Goal: Check status: Check status

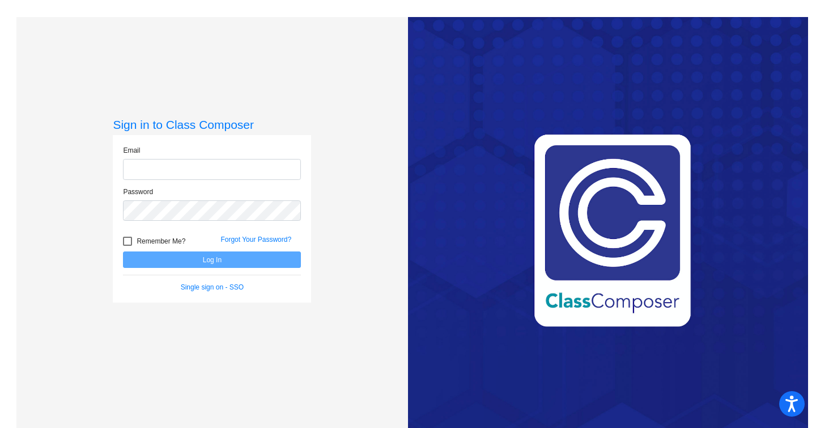
type input "[EMAIL_ADDRESS][DOMAIN_NAME]"
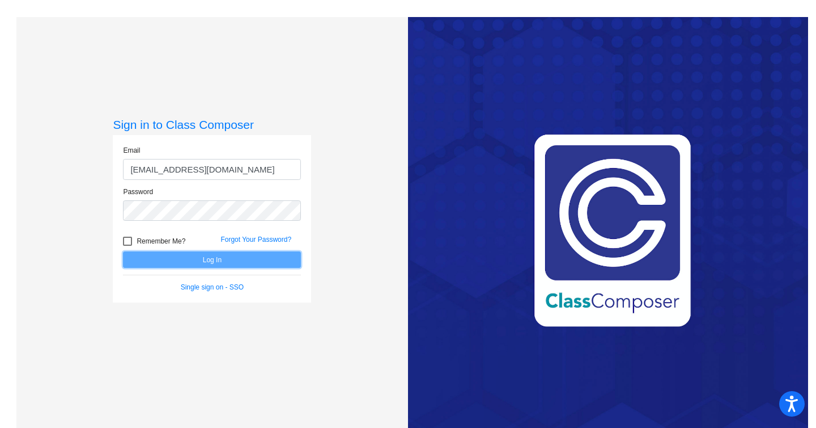
click at [214, 263] on button "Log In" at bounding box center [212, 259] width 178 height 16
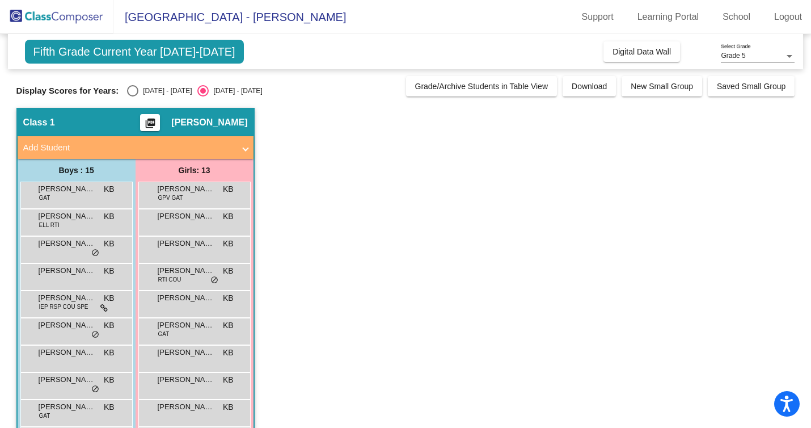
click at [132, 92] on div "Select an option" at bounding box center [132, 90] width 11 height 11
click at [132, 96] on input "[DATE] - [DATE]" at bounding box center [132, 96] width 1 height 1
radio input "true"
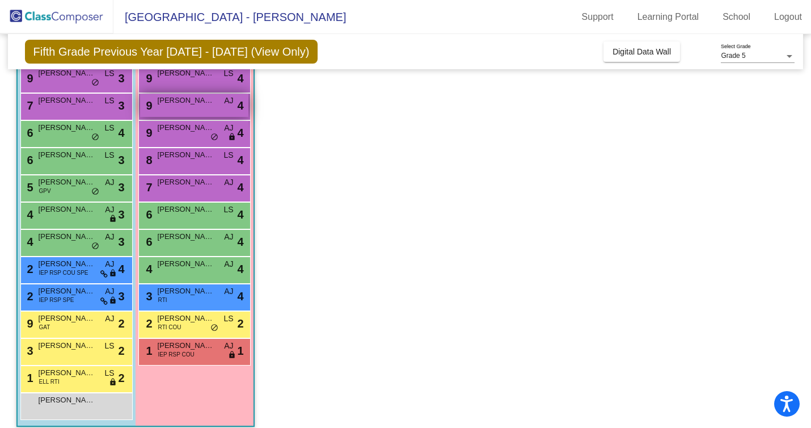
scroll to position [180, 0]
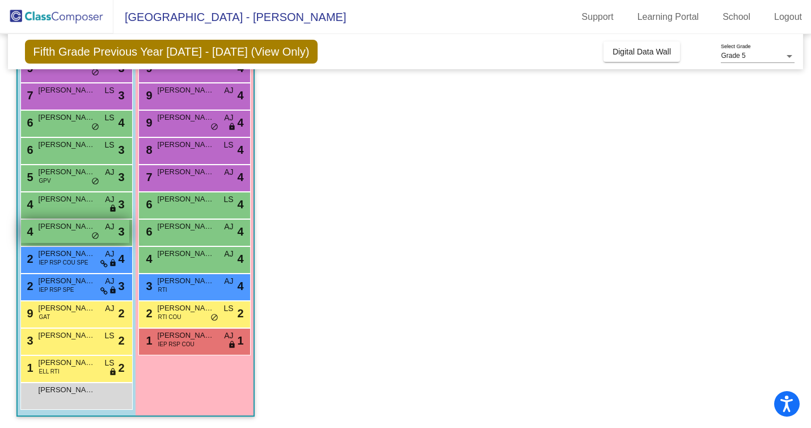
click at [65, 238] on div "4 [PERSON_NAME] AJ lock do_not_disturb_alt 3" at bounding box center [75, 230] width 108 height 23
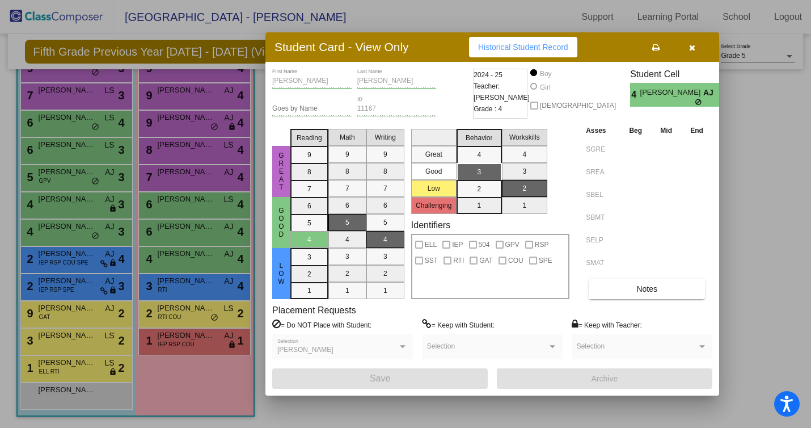
click at [524, 50] on span "Historical Student Record" at bounding box center [523, 47] width 90 height 9
click at [689, 50] on icon "button" at bounding box center [692, 48] width 6 height 8
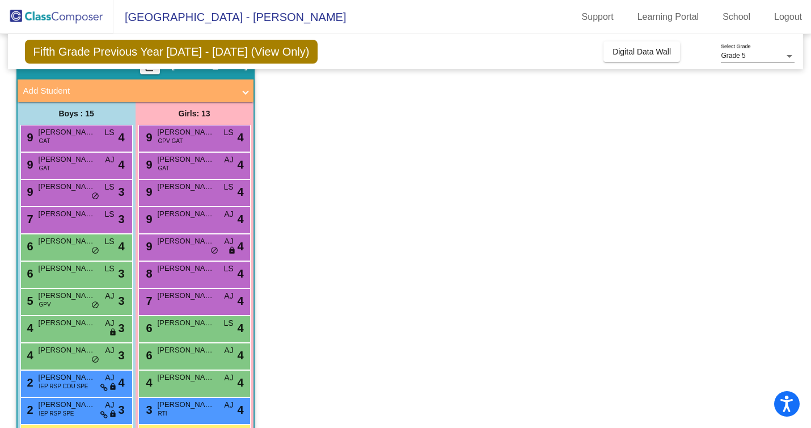
scroll to position [48, 0]
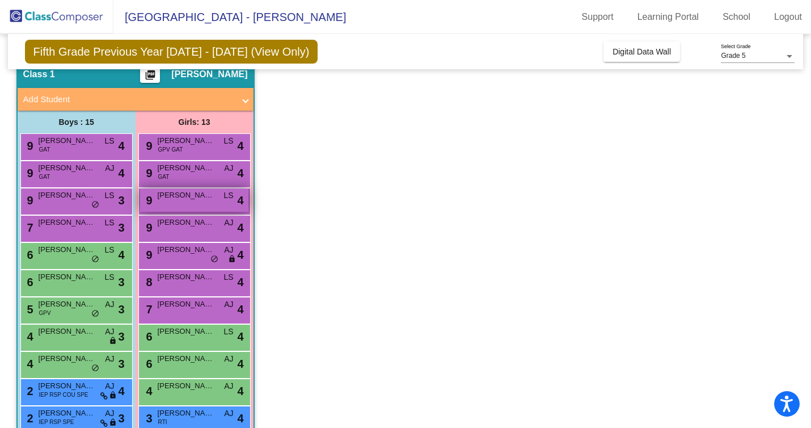
click at [184, 199] on span "[PERSON_NAME]" at bounding box center [186, 194] width 57 height 11
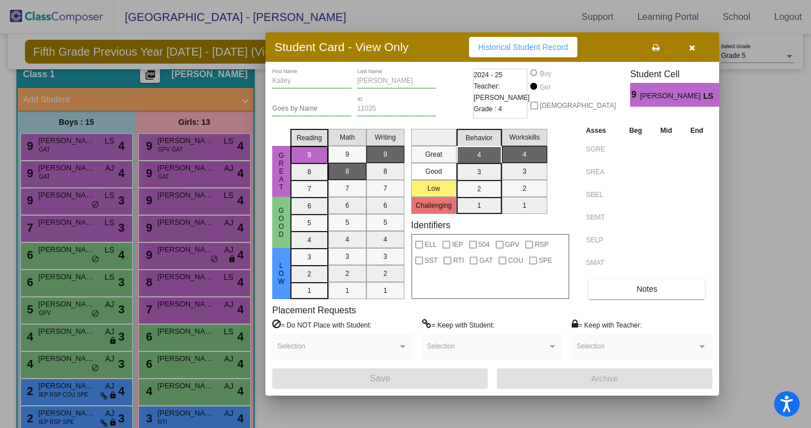
click at [502, 51] on span "Historical Student Record" at bounding box center [523, 47] width 90 height 9
click at [692, 44] on icon "button" at bounding box center [692, 48] width 6 height 8
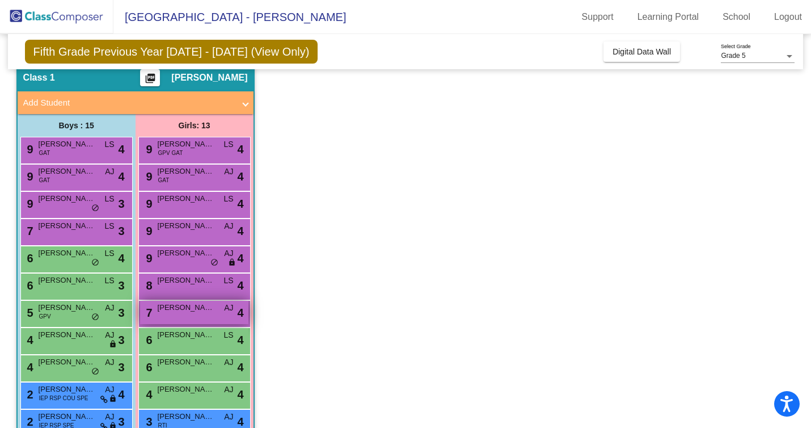
scroll to position [41, 0]
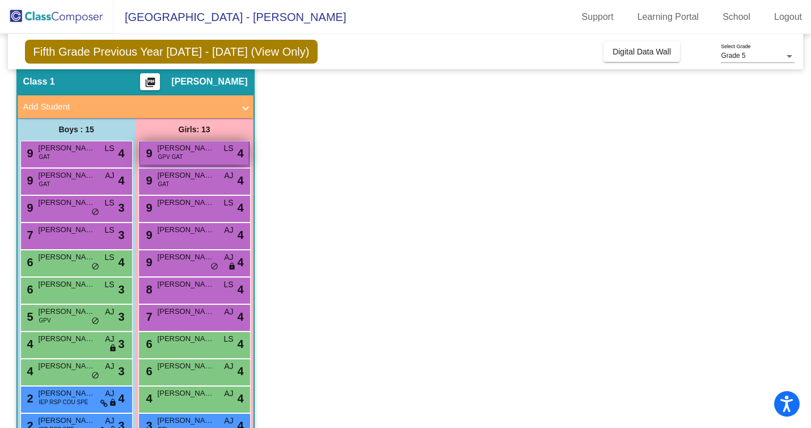
click at [185, 159] on div "9 [PERSON_NAME] GPV GAT LS lock do_not_disturb_alt 4" at bounding box center [194, 152] width 108 height 23
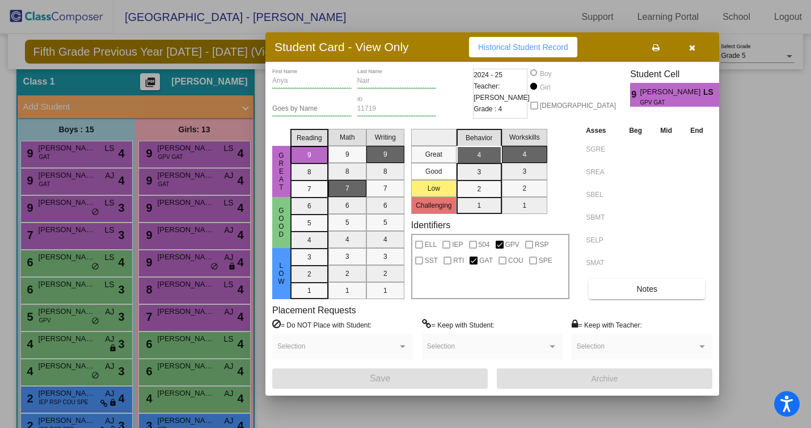
click at [520, 47] on span "Historical Student Record" at bounding box center [523, 47] width 90 height 9
